Goal: Information Seeking & Learning: Learn about a topic

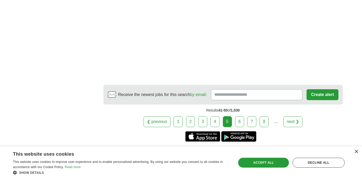
scroll to position [932, 0]
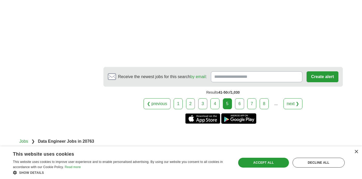
click at [239, 104] on link "6" at bounding box center [239, 103] width 9 height 11
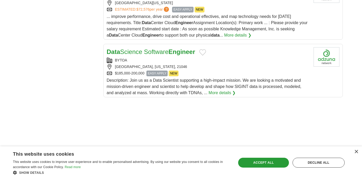
scroll to position [638, 0]
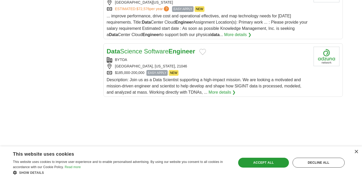
click at [151, 53] on link "Data Science Software Engineer" at bounding box center [151, 51] width 89 height 7
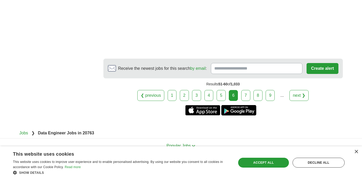
scroll to position [950, 0]
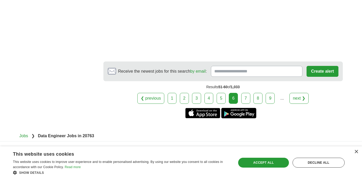
click at [246, 100] on link "7" at bounding box center [245, 98] width 9 height 11
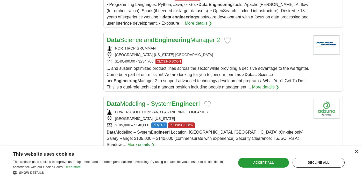
scroll to position [507, 0]
click at [156, 100] on link "Data Modeling - System Engineer I" at bounding box center [153, 103] width 93 height 7
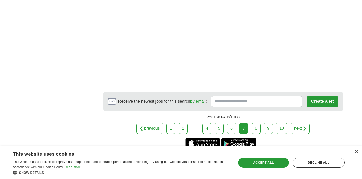
scroll to position [889, 0]
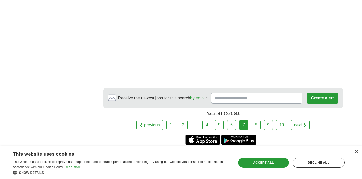
click at [256, 120] on link "8" at bounding box center [256, 125] width 9 height 11
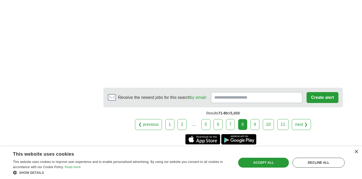
scroll to position [894, 0]
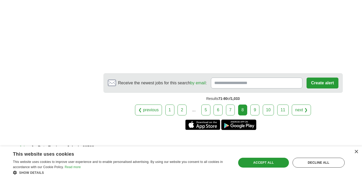
click at [252, 105] on link "9" at bounding box center [255, 110] width 9 height 11
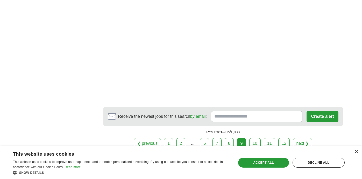
scroll to position [876, 0]
